Goal: Task Accomplishment & Management: Complete application form

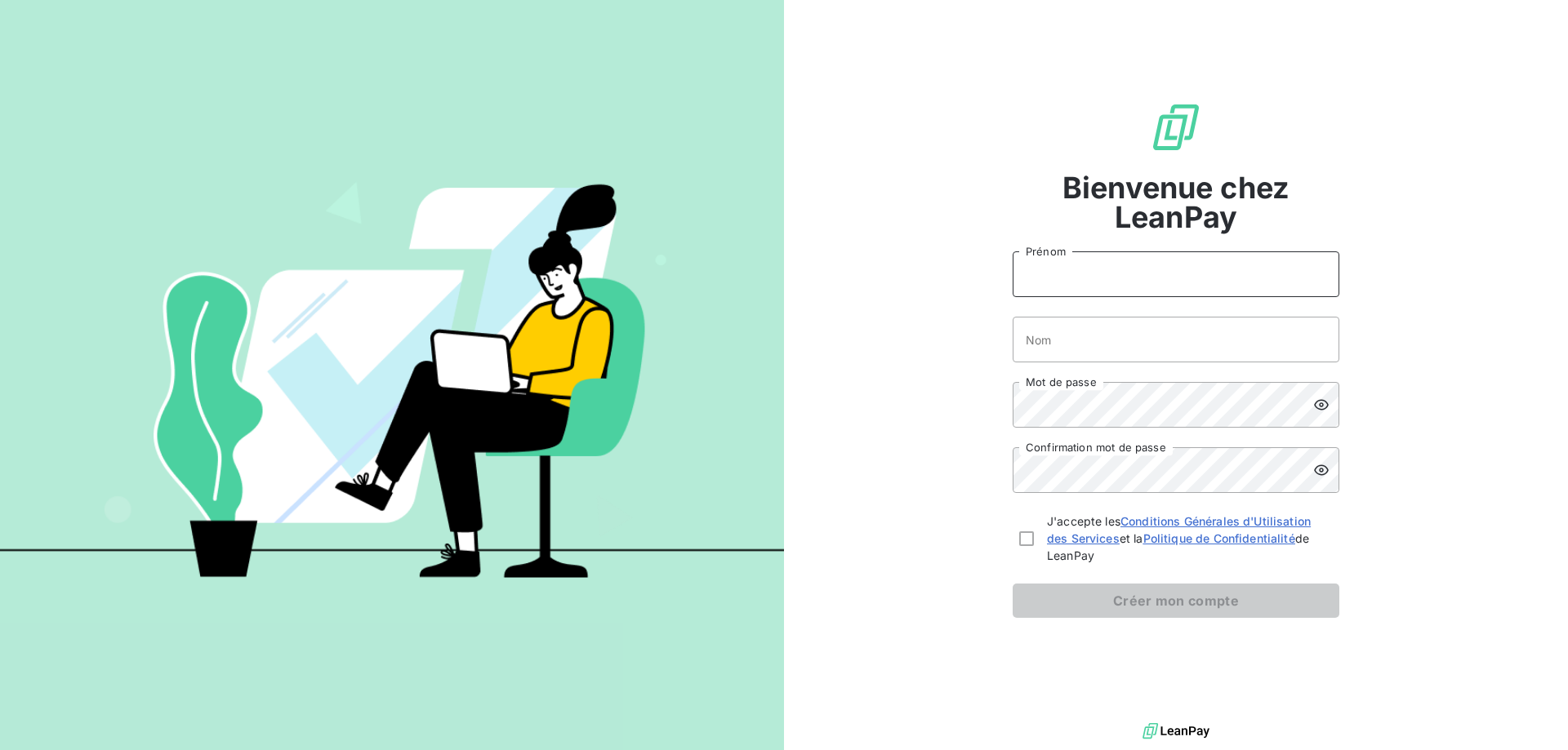
click at [1111, 281] on input "Prénom" at bounding box center [1175, 274] width 327 height 45
type input "[PERSON_NAME]"
click at [1087, 349] on input "Nom" at bounding box center [1175, 339] width 327 height 45
type input "MATHIS"
click at [1008, 404] on div "Bienvenue chez LeanPay [PERSON_NAME] MATHIS Nom Mot de passe Confirmation mot d…" at bounding box center [1176, 360] width 784 height 719
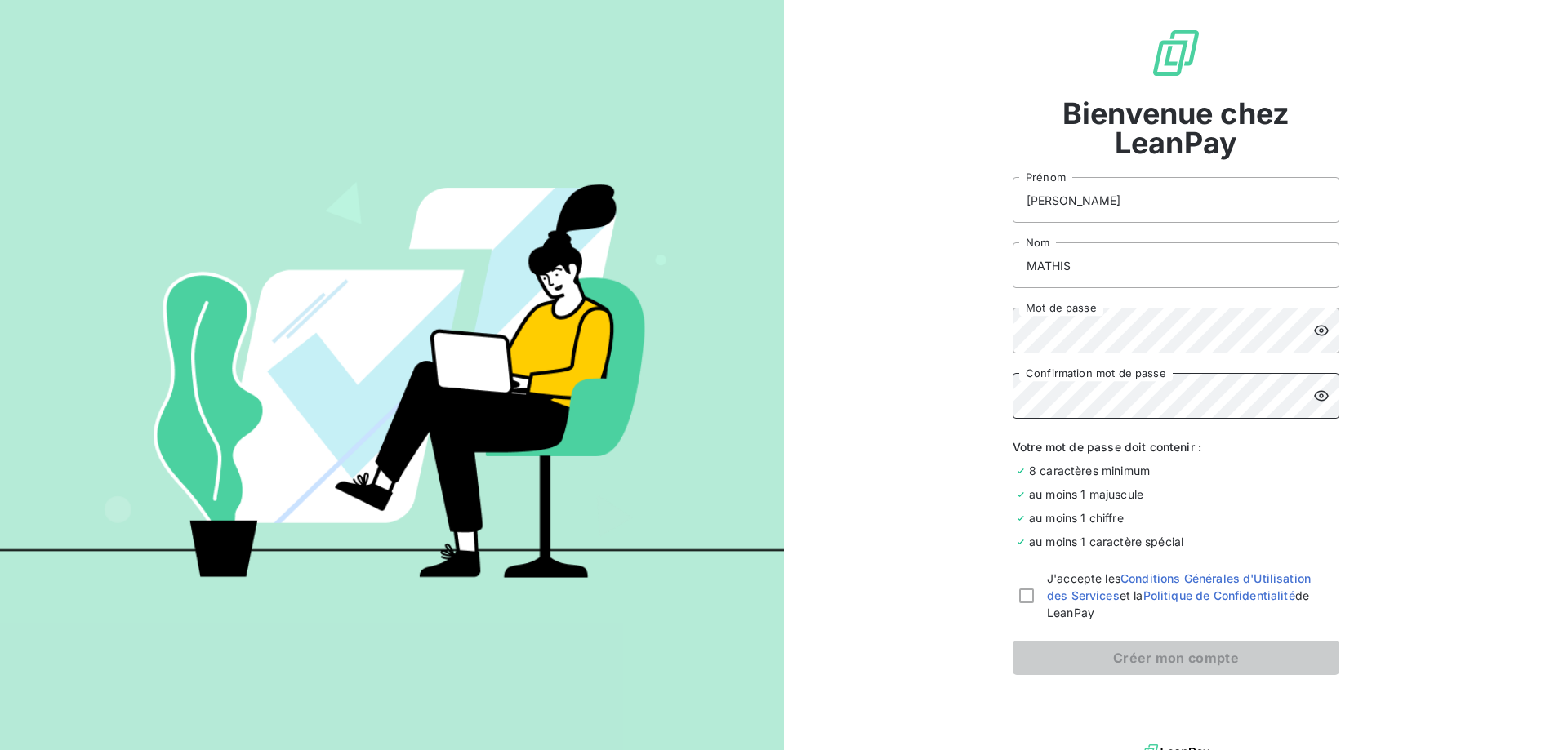
scroll to position [60, 0]
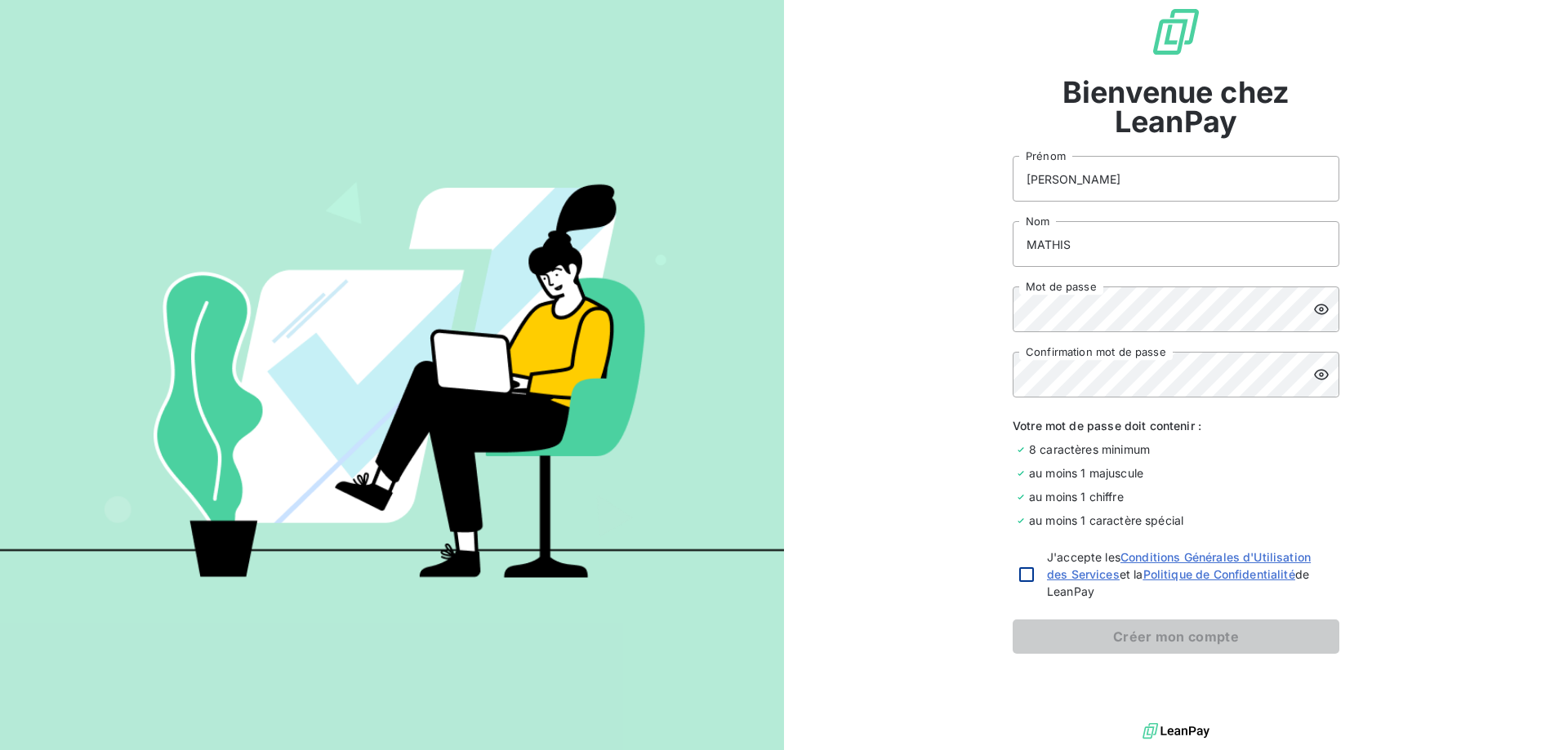
click at [1026, 576] on div at bounding box center [1026, 575] width 15 height 15
checkbox input "true"
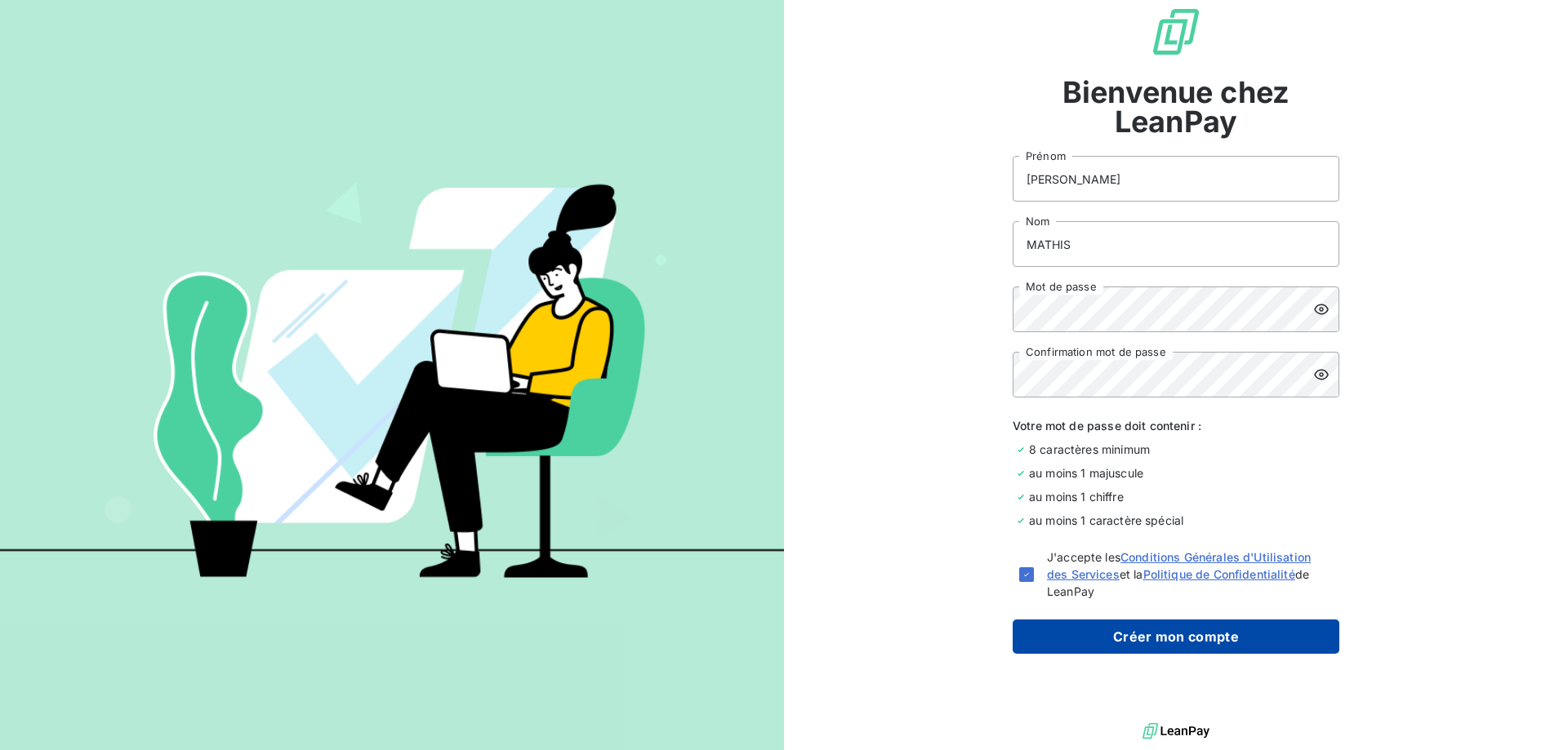
click at [1195, 633] on button "Créer mon compte" at bounding box center [1175, 636] width 327 height 34
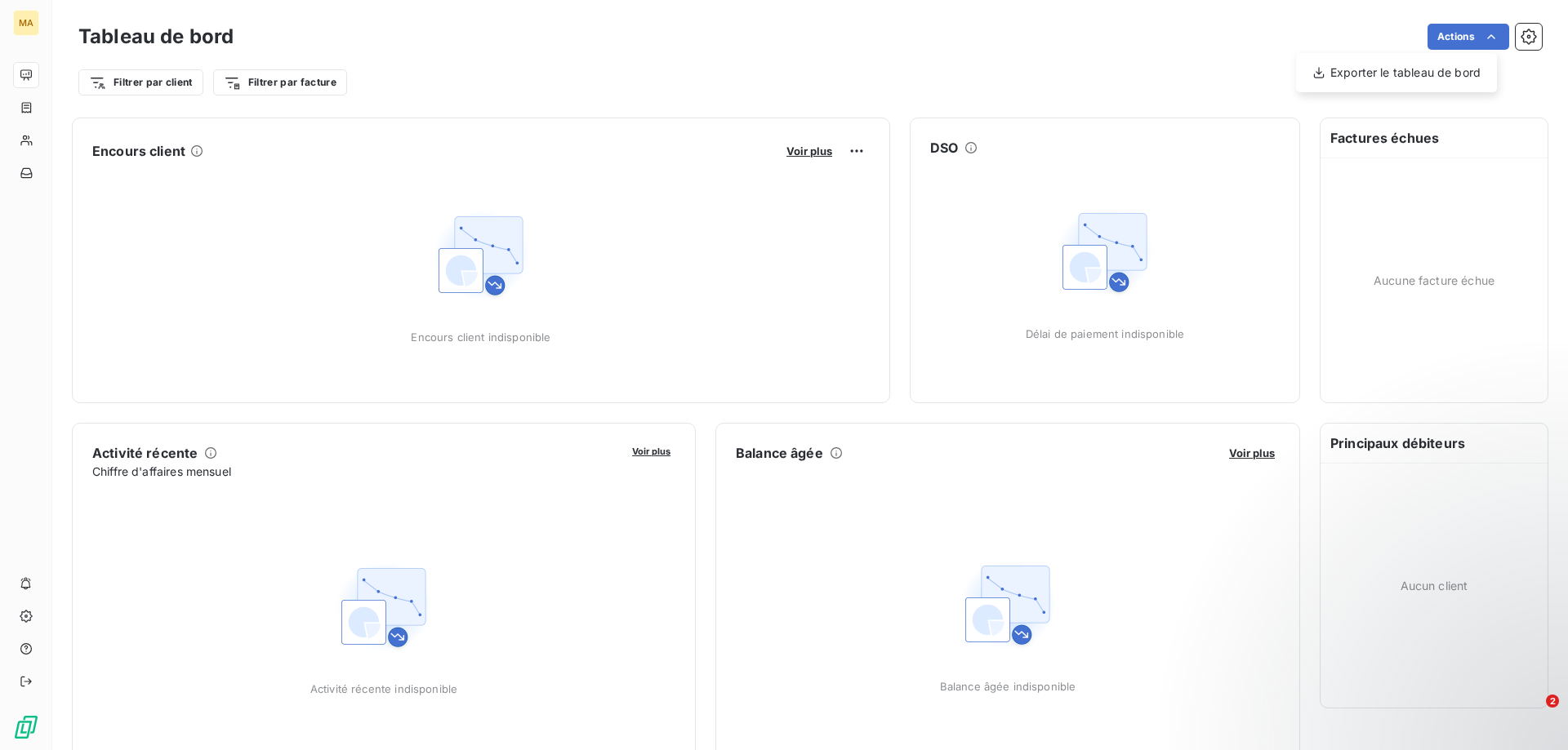
click at [1522, 40] on html "MA Tableau de bord Actions Exporter le tableau de bord Filtrer par client Filtr…" at bounding box center [784, 375] width 1568 height 750
click at [1521, 36] on icon "button" at bounding box center [1529, 37] width 17 height 17
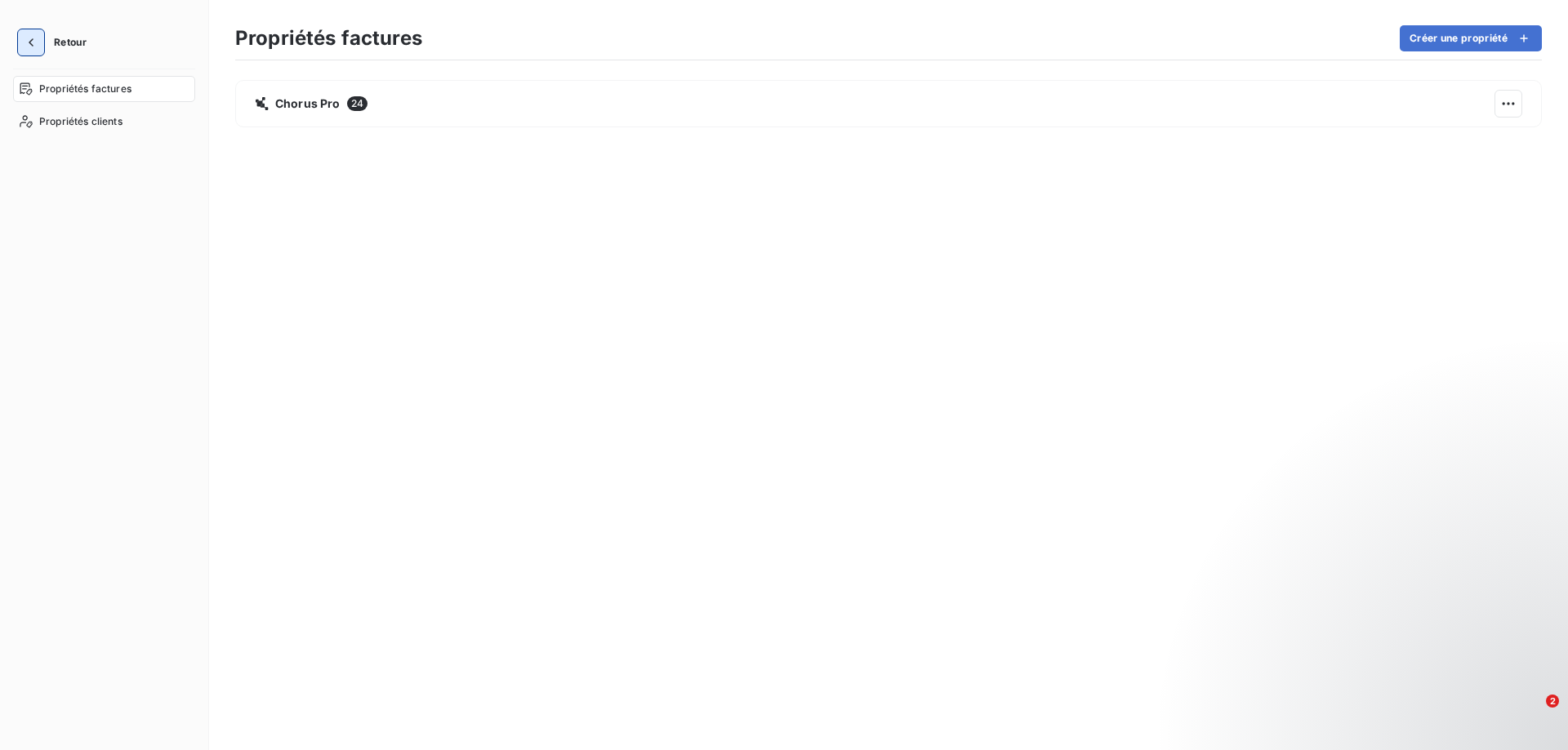
click at [18, 33] on button "button" at bounding box center [31, 43] width 26 height 26
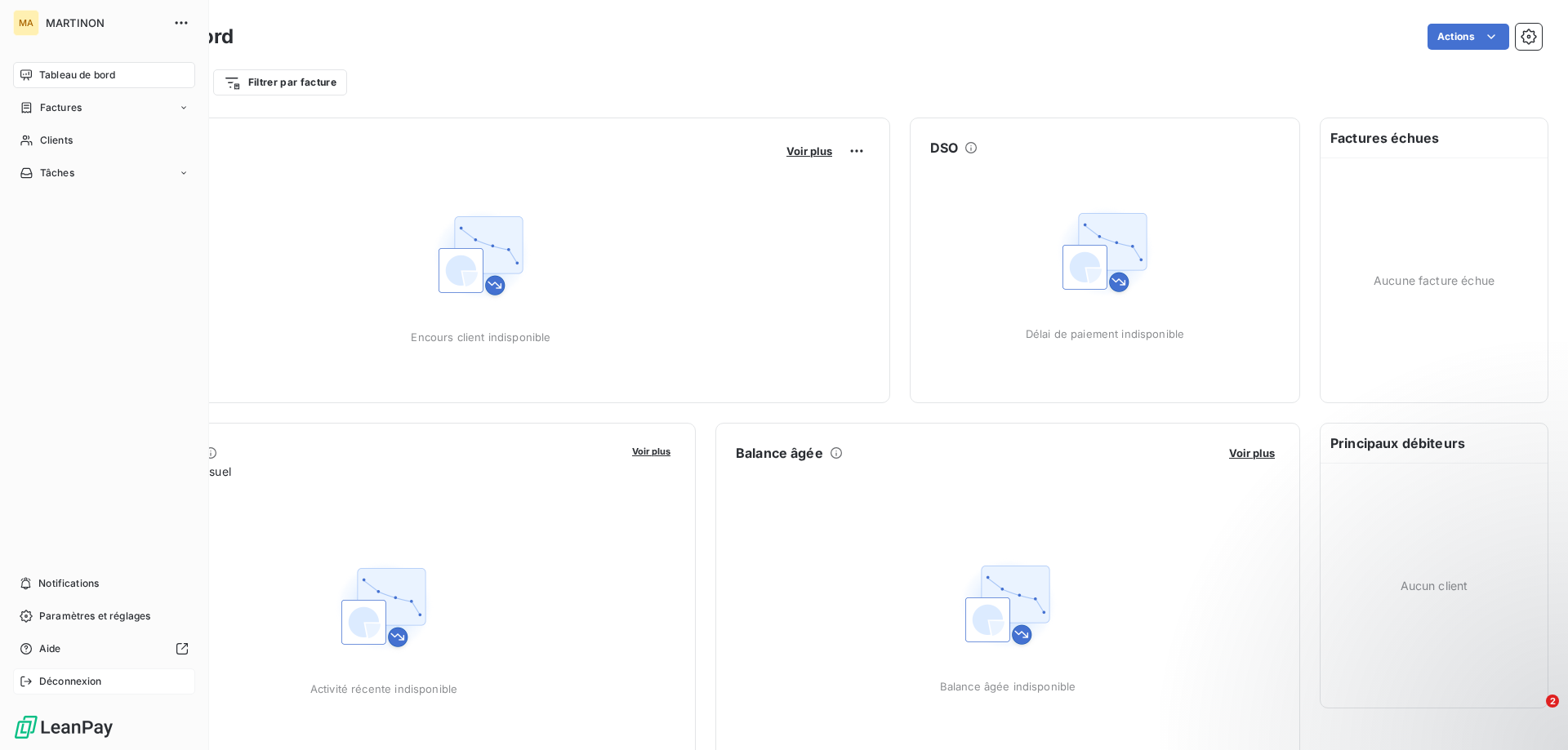
click at [72, 683] on span "Déconnexion" at bounding box center [70, 682] width 63 height 15
